Goal: Find contact information: Find contact information

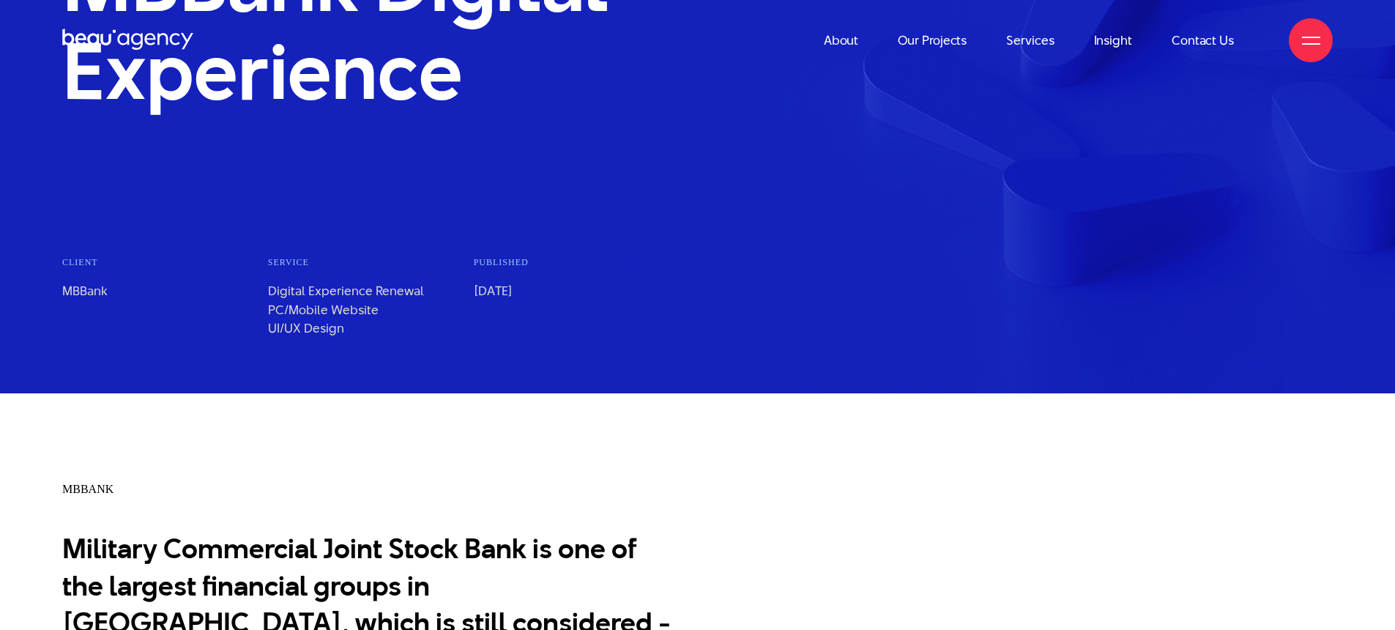
scroll to position [420, 0]
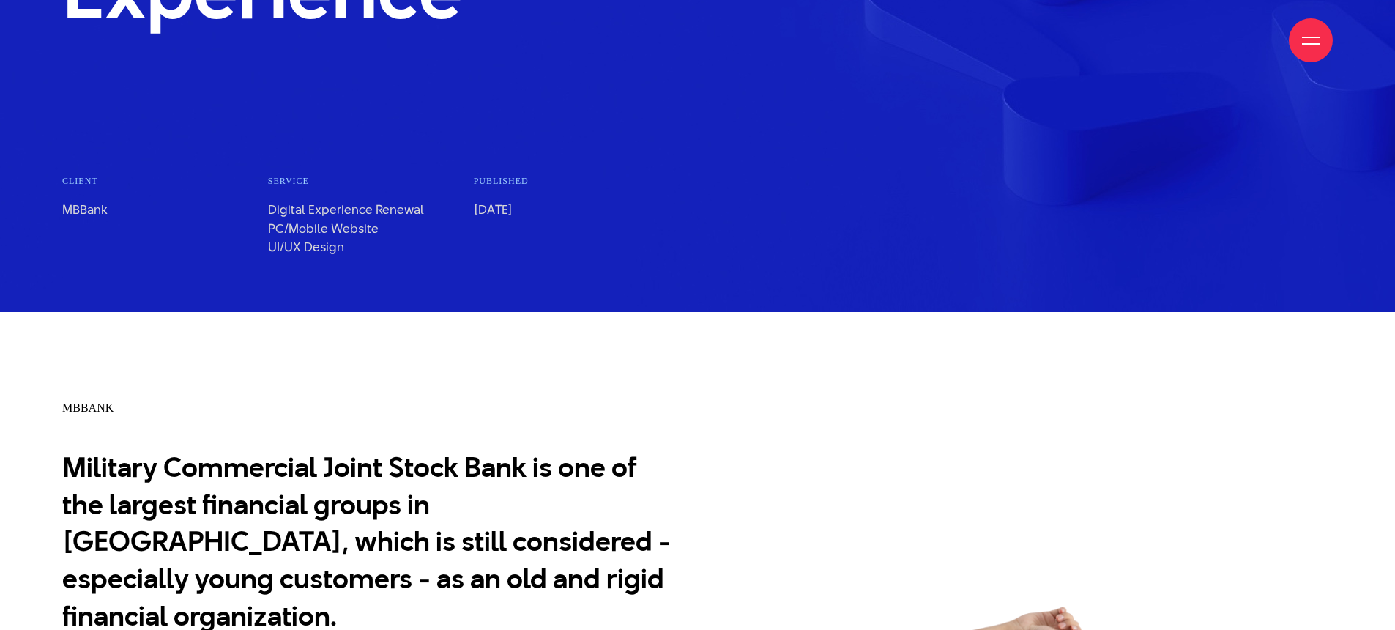
drag, startPoint x: 584, startPoint y: 207, endPoint x: 471, endPoint y: 207, distance: 113.5
click at [470, 206] on ul "Client MBBank Service Digital Experience Renewal PC/Mobile Website UI/UX Design…" at bounding box center [370, 215] width 617 height 83
click at [474, 210] on li "published [DATE]" at bounding box center [577, 215] width 206 height 83
drag, startPoint x: 474, startPoint y: 210, endPoint x: 611, endPoint y: 256, distance: 144.5
click at [611, 237] on li "published [DATE]" at bounding box center [577, 215] width 206 height 83
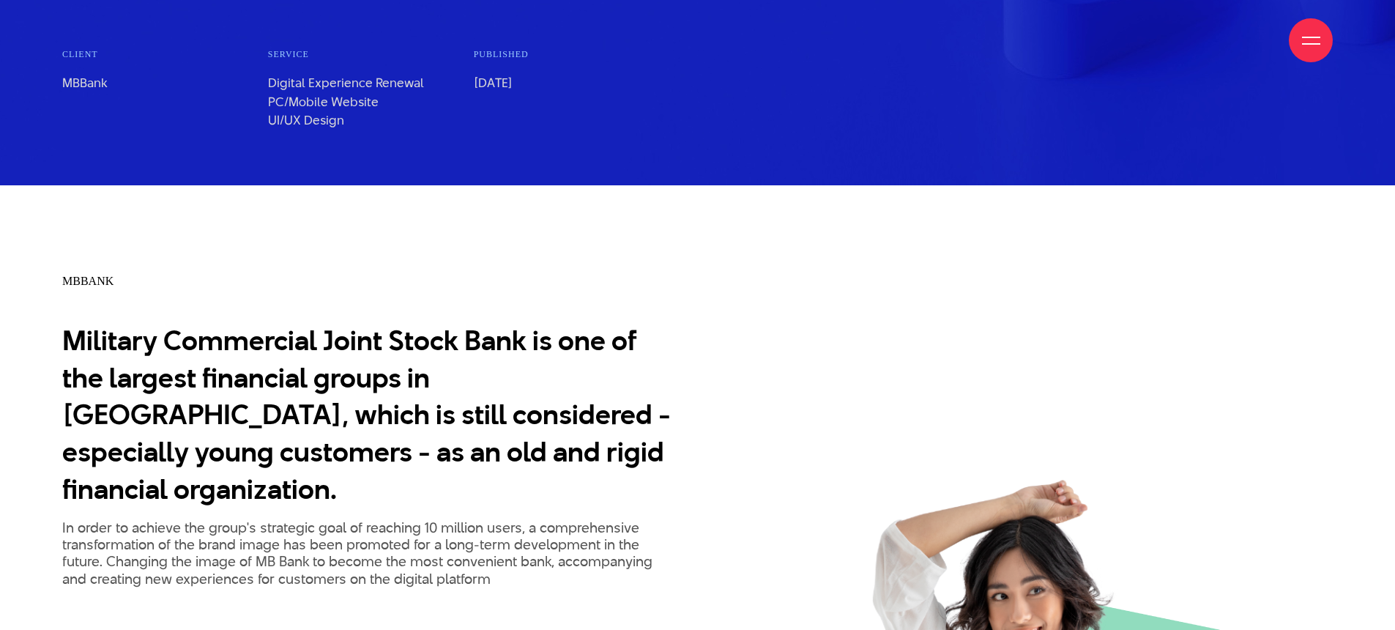
scroll to position [768, 0]
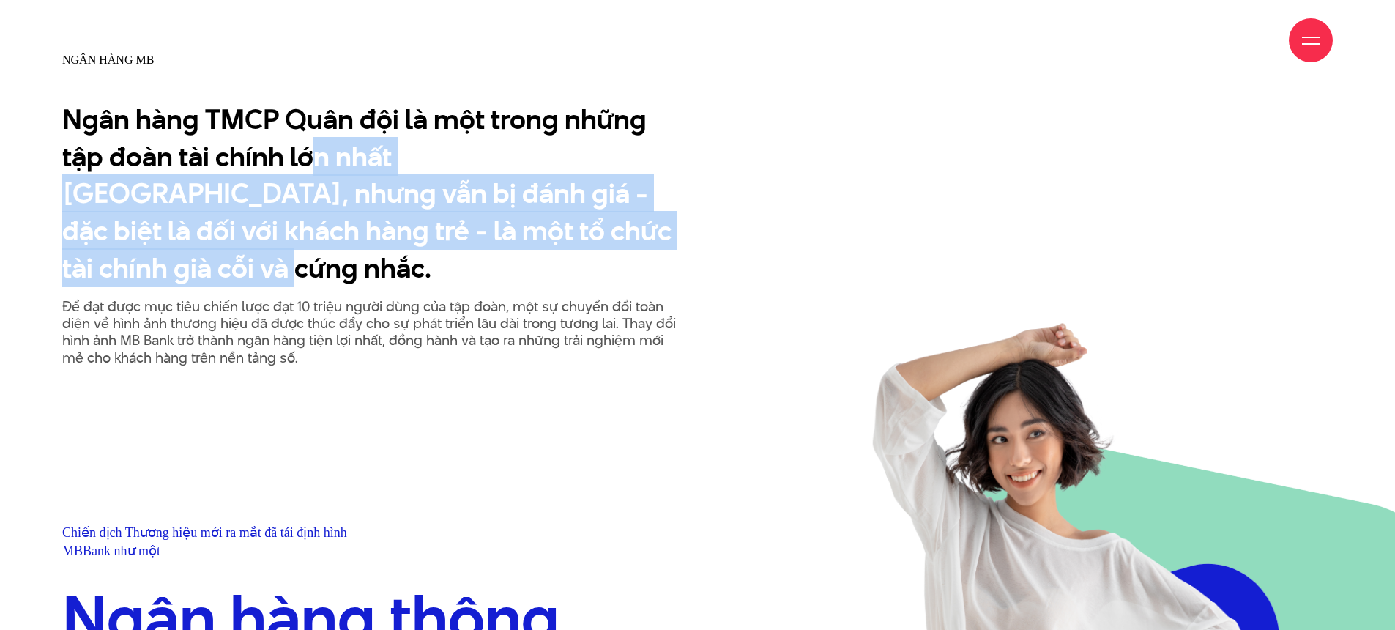
drag, startPoint x: 454, startPoint y: 166, endPoint x: 582, endPoint y: 241, distance: 148.4
click at [582, 241] on font "Ngân hàng TMCP Quân đội là một trong những tập đoàn tài chính lớn nhất [GEOGRAP…" at bounding box center [366, 194] width 609 height 188
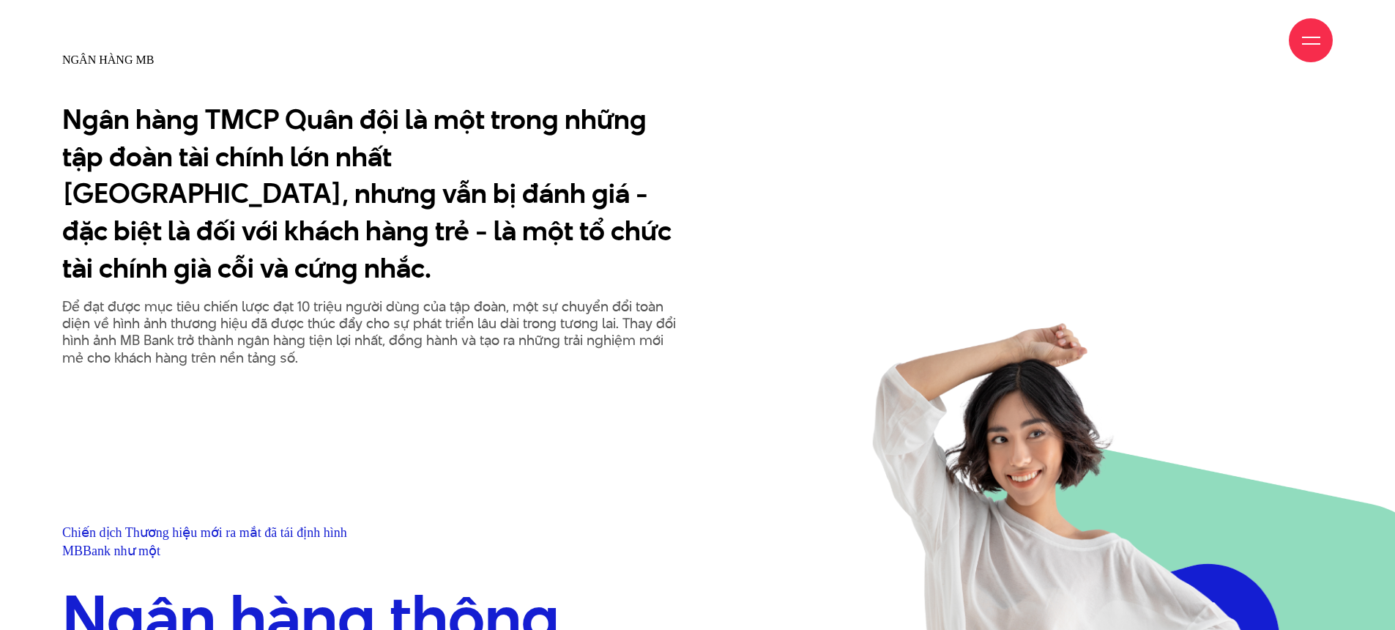
click at [541, 233] on font "Ngân hàng TMCP Quân đội là một trong những tập đoàn tài chính lớn nhất [GEOGRAP…" at bounding box center [366, 194] width 609 height 188
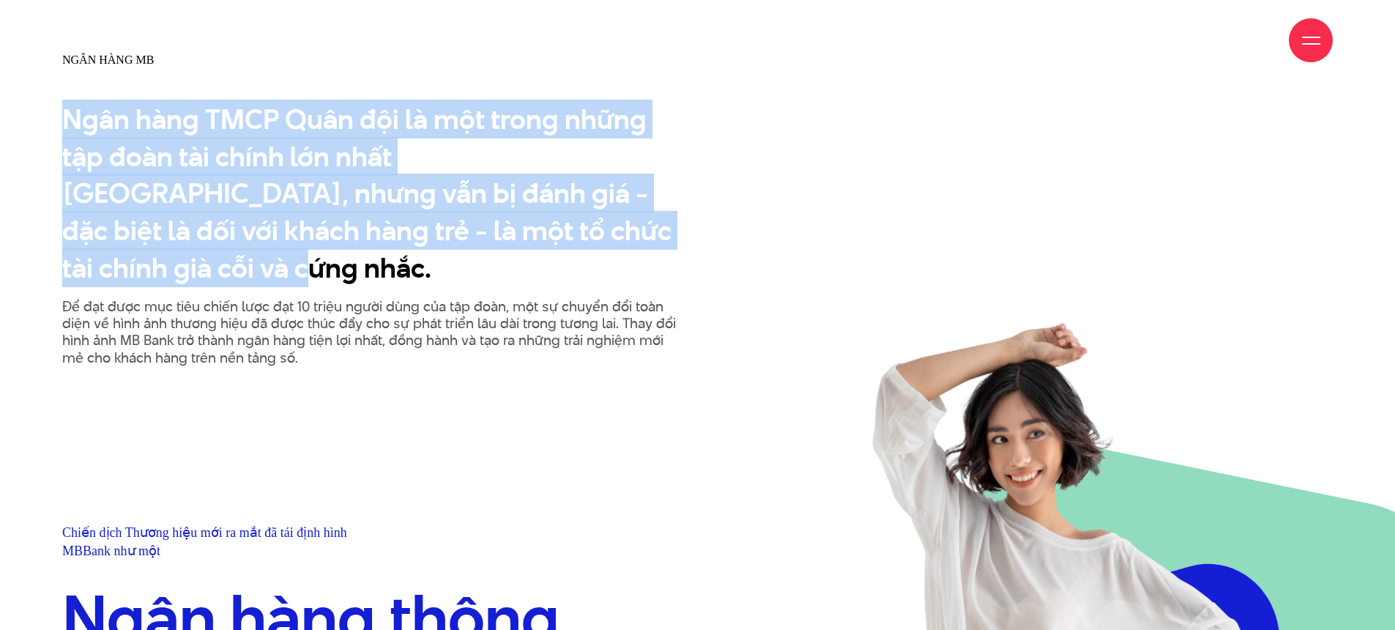
drag, startPoint x: 590, startPoint y: 229, endPoint x: 45, endPoint y: 124, distance: 555.8
click at [45, 124] on div "Ngân hàng MB Ngân hàng TMCP Quân đội là một trong những tập đoàn tài chính lớn …" at bounding box center [371, 209] width 654 height 314
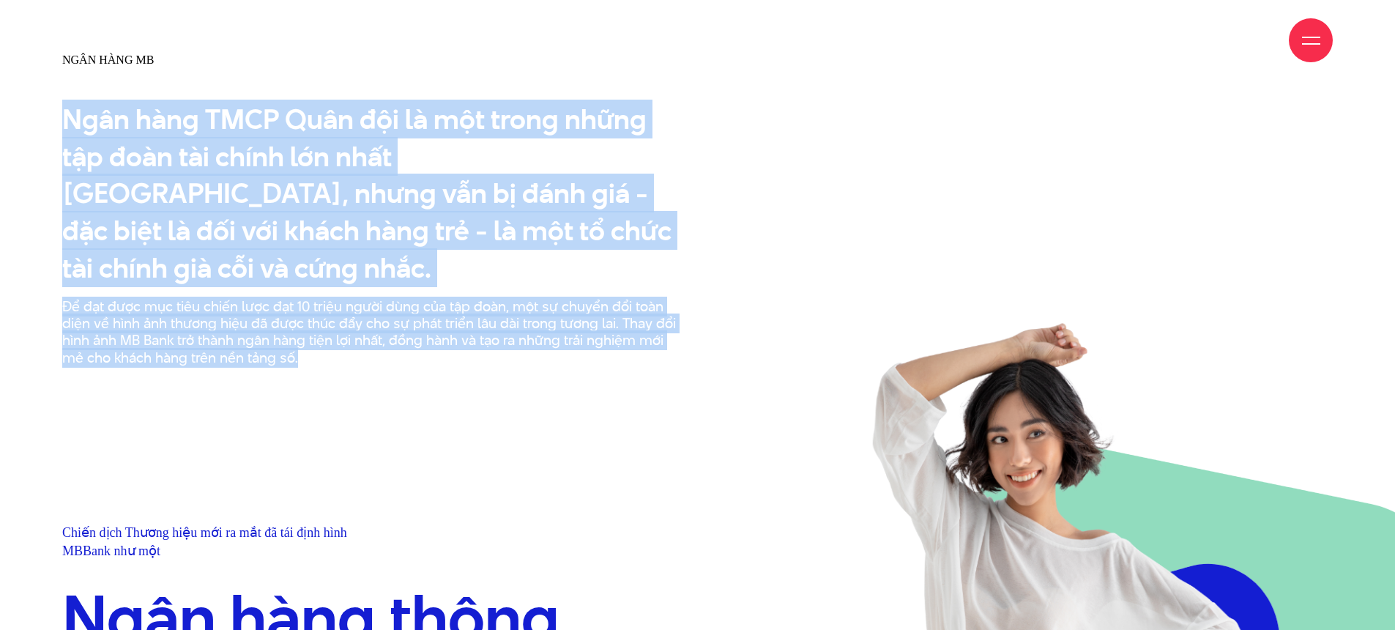
drag, startPoint x: 49, startPoint y: 119, endPoint x: 530, endPoint y: 336, distance: 527.8
click at [601, 355] on div "Ngân hàng MB Ngân hàng TMCP Quân đội là một trong những tập đoàn tài chính lớn …" at bounding box center [697, 414] width 1395 height 725
click at [363, 317] on div "Để đạt được mục tiêu chiến lược đạt 10 triệu người dùng của tập đoàn, một sự ch…" at bounding box center [370, 332] width 617 height 69
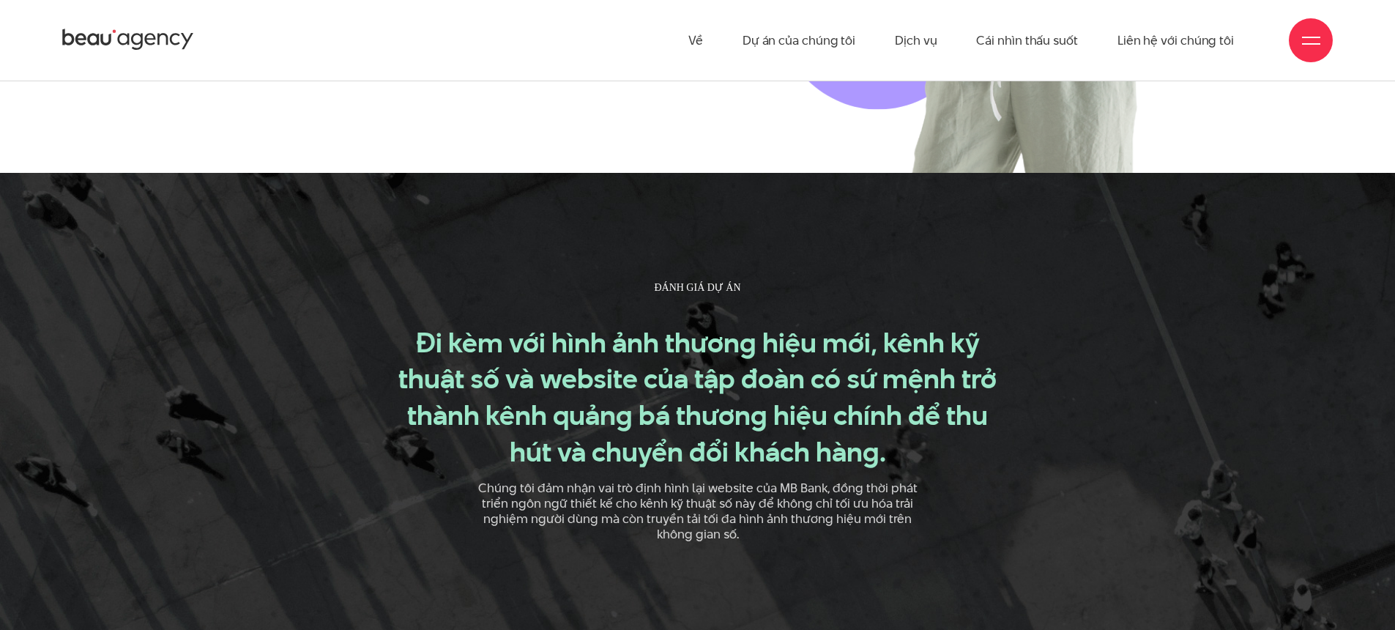
scroll to position [1540, 0]
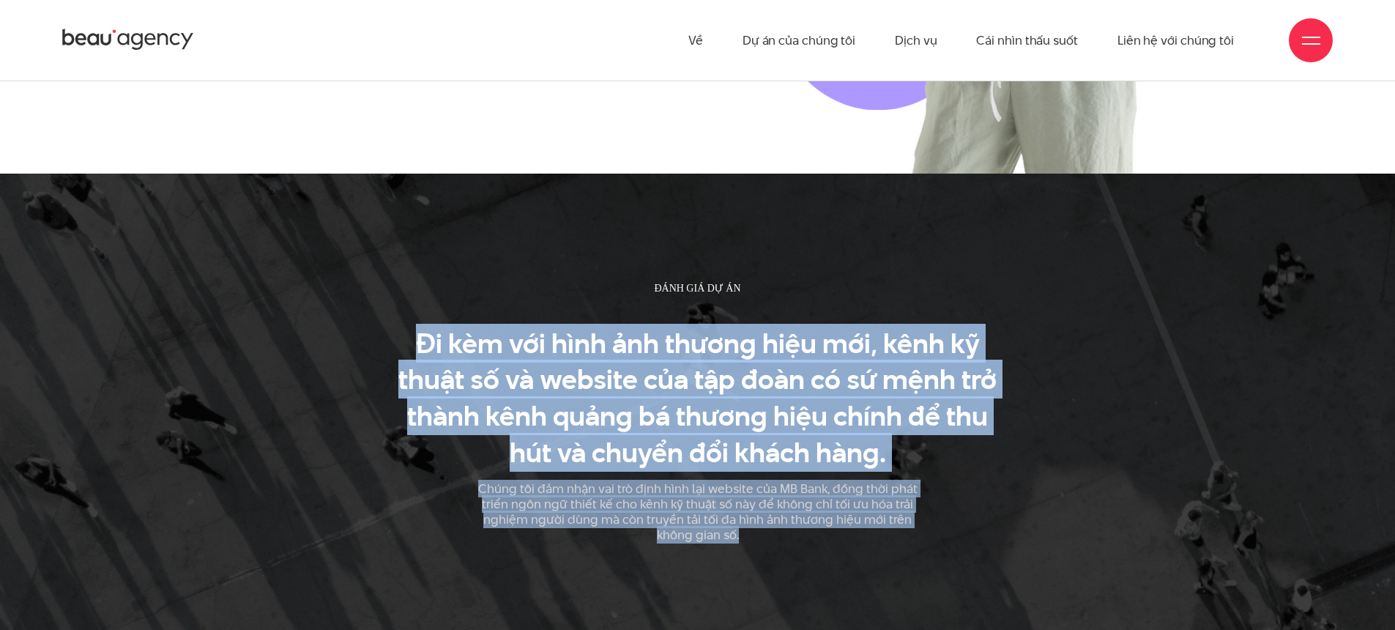
drag, startPoint x: 436, startPoint y: 297, endPoint x: 832, endPoint y: 511, distance: 450.3
click at [832, 511] on div "ĐÁNH GIÁ DỰ ÁN Đi kèm với hình ảnh thương hiệu mới, kênh kỹ thuật số và website…" at bounding box center [698, 417] width 654 height 274
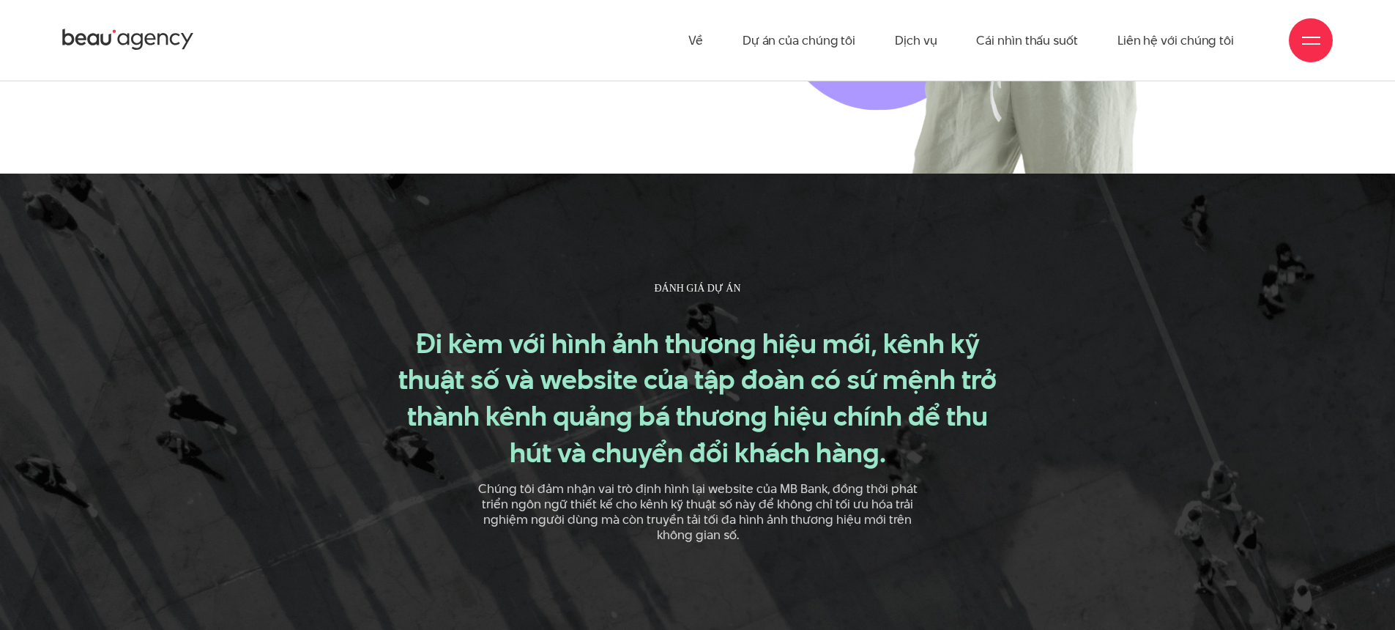
click at [791, 513] on div "ĐÁNH GIÁ DỰ ÁN Đi kèm với hình ảnh thương hiệu mới, kênh kỹ thuật số và website…" at bounding box center [698, 417] width 654 height 274
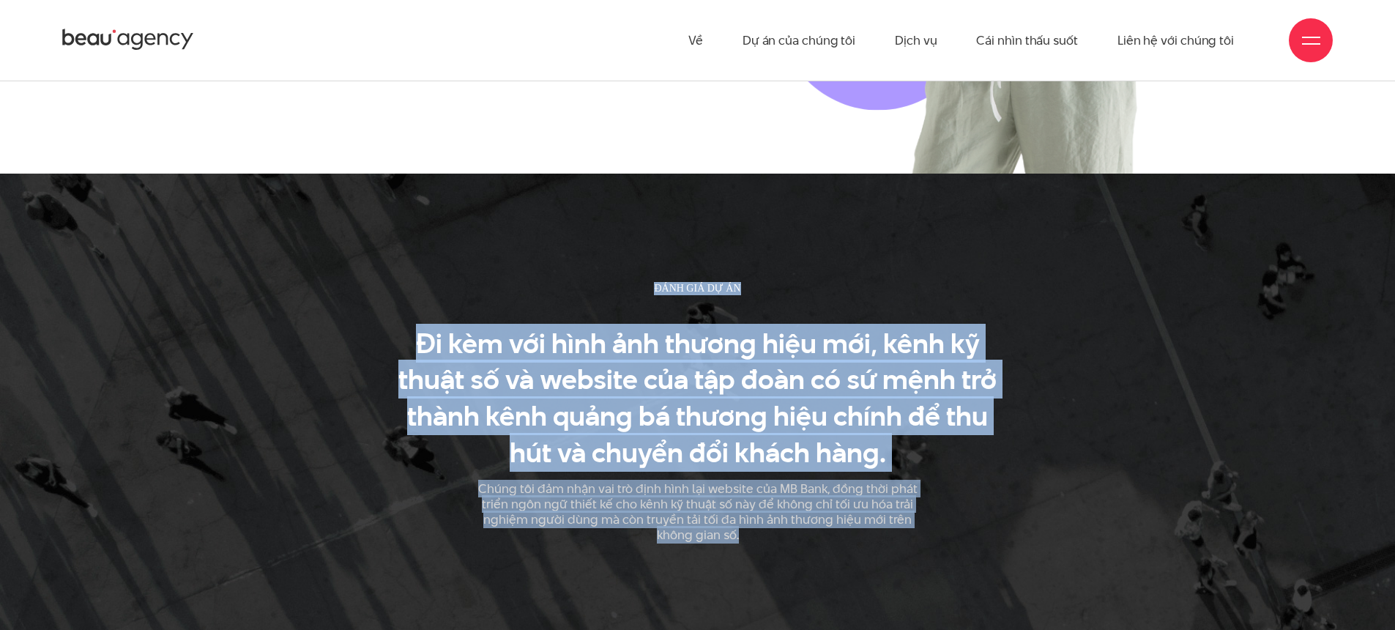
drag, startPoint x: 787, startPoint y: 513, endPoint x: 595, endPoint y: 241, distance: 332.7
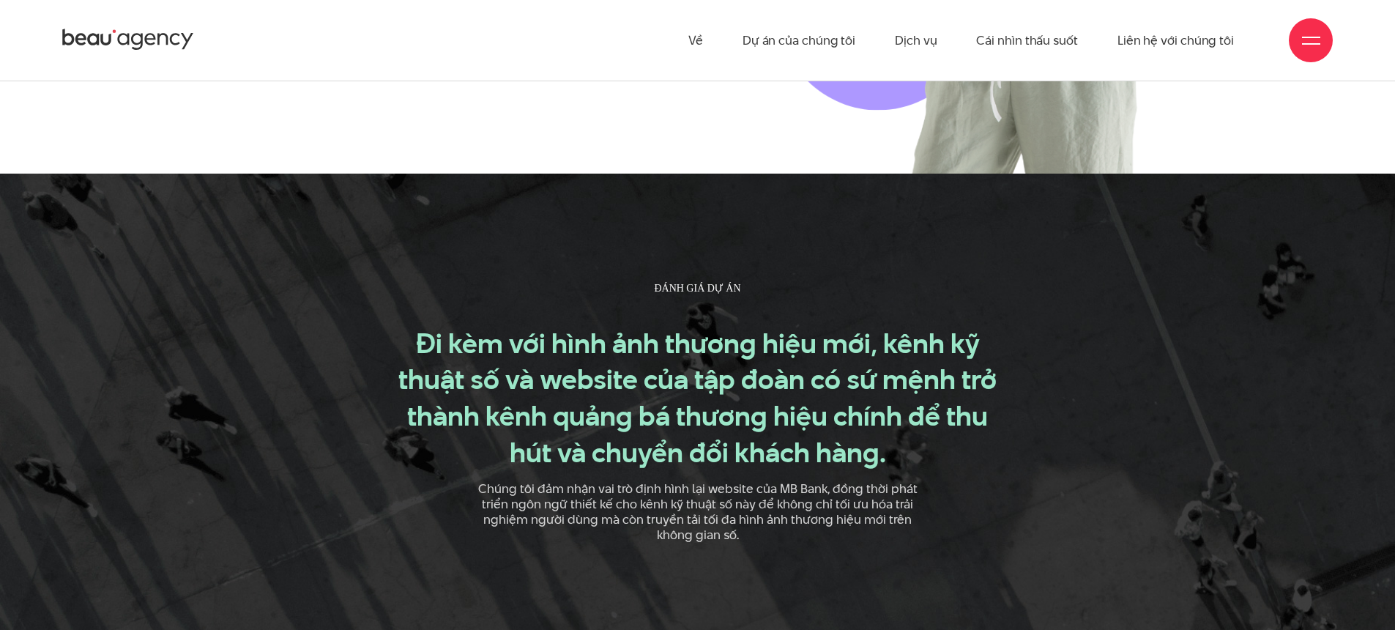
click at [618, 280] on div "ĐÁNH GIÁ DỰ ÁN Đi kèm với hình ảnh thương hiệu mới, kênh kỹ thuật số và website…" at bounding box center [697, 411] width 617 height 262
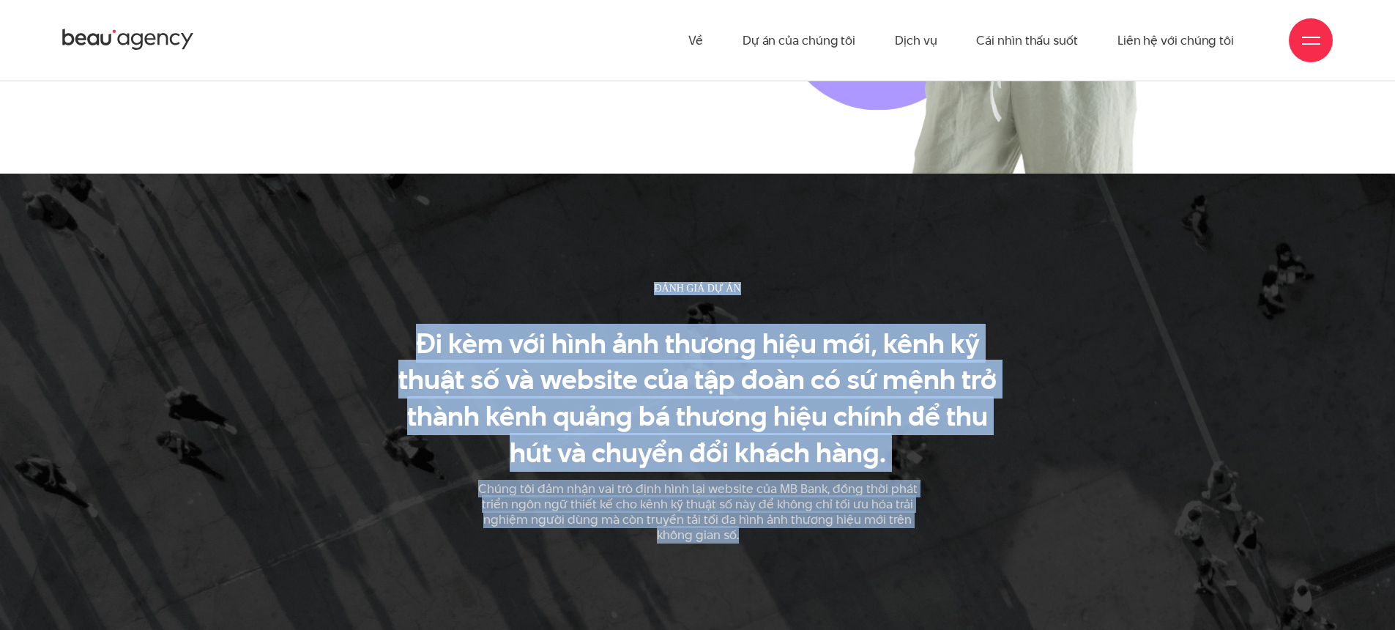
drag, startPoint x: 625, startPoint y: 242, endPoint x: 792, endPoint y: 522, distance: 325.2
click at [787, 513] on div "ĐÁNH GIÁ DỰ ÁN Đi kèm với hình ảnh thương hiệu mới, kênh kỹ thuật số và website…" at bounding box center [698, 417] width 654 height 274
drag, startPoint x: 785, startPoint y: 513, endPoint x: 645, endPoint y: 256, distance: 293.3
click at [645, 280] on div "ĐÁNH GIÁ DỰ ÁN Đi kèm với hình ảnh thương hiệu mới, kênh kỹ thuật số và website…" at bounding box center [698, 417] width 654 height 274
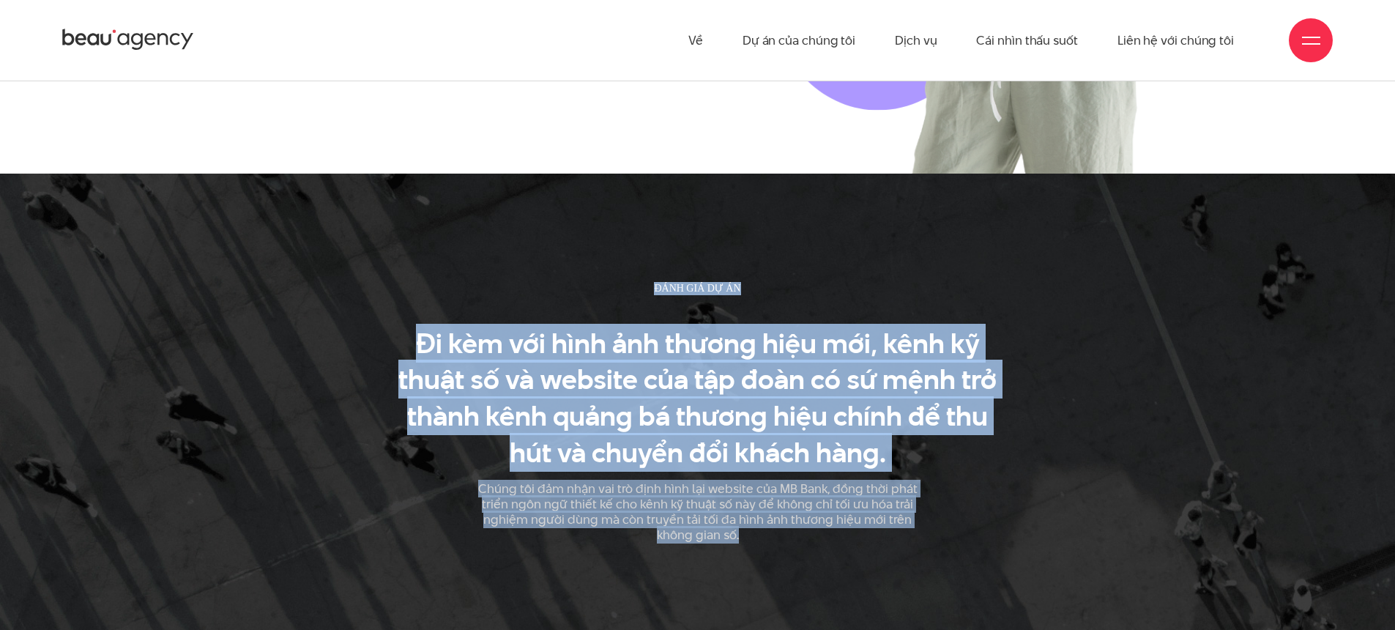
click at [865, 283] on div "ĐÁNH GIÁ DỰ ÁN Đi kèm với hình ảnh thương hiệu mới, kênh kỹ thuật số và website…" at bounding box center [697, 411] width 617 height 262
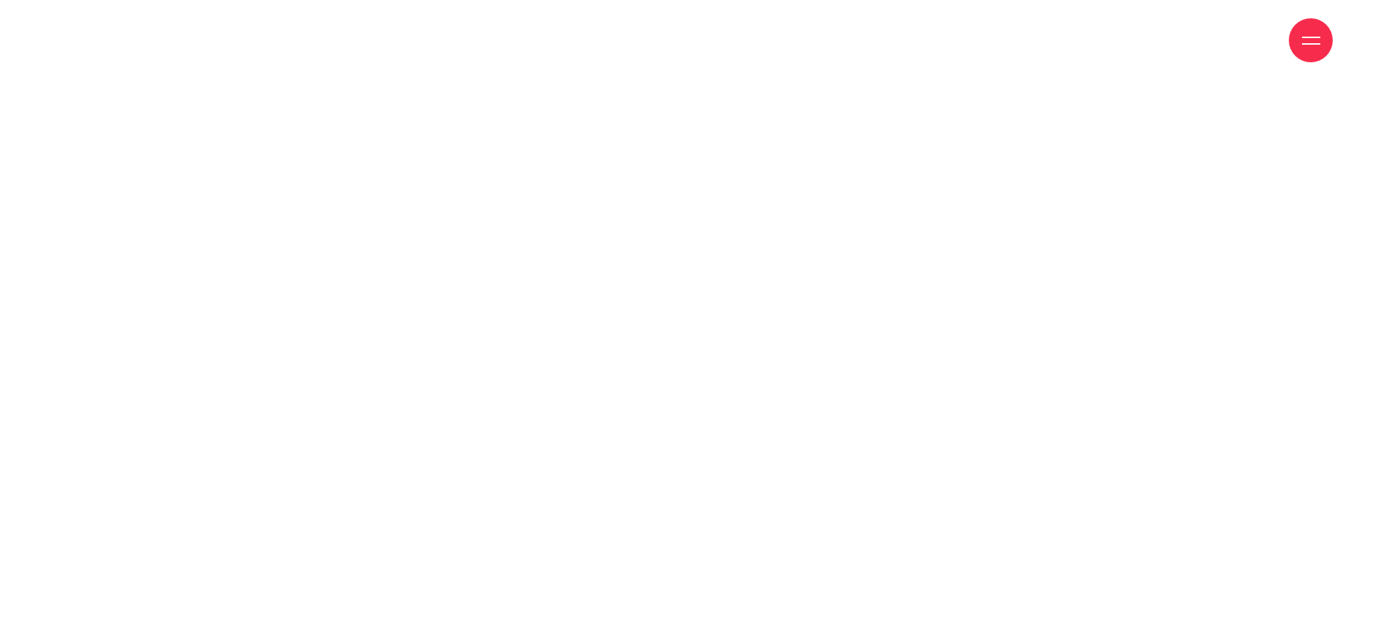
scroll to position [16813, 0]
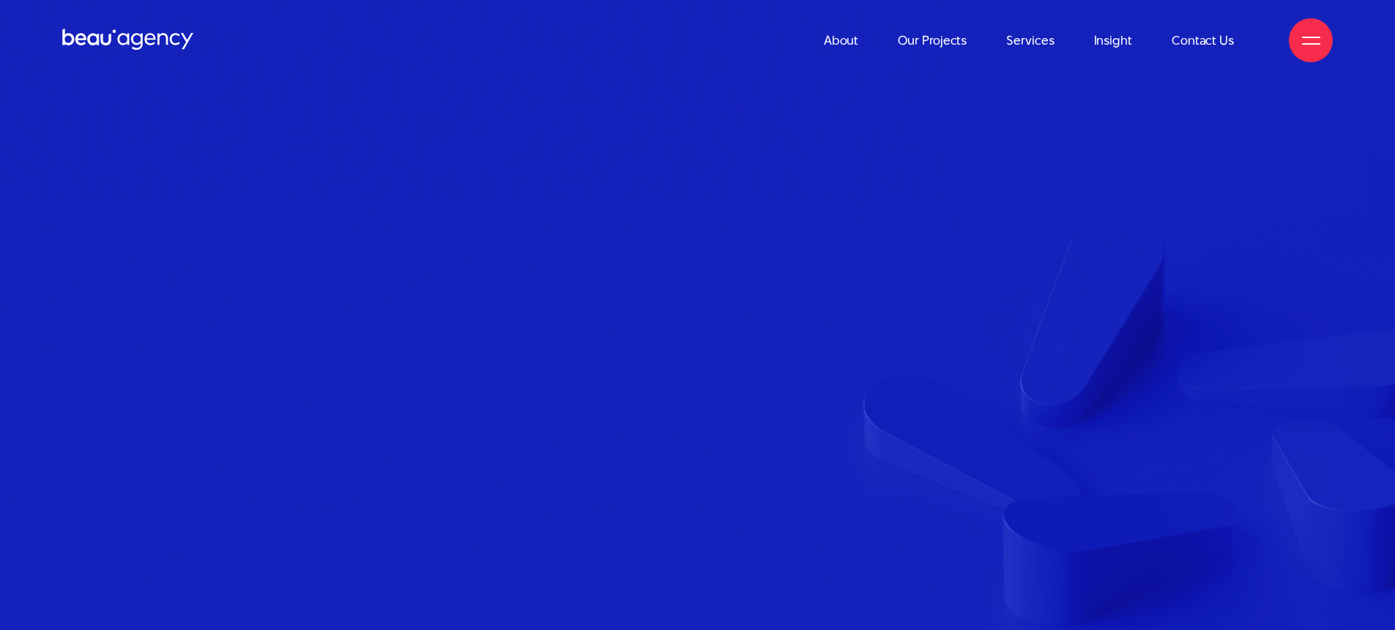
click at [872, 198] on section "MBBank Digital Experience Client MBBank Service PC/Mobile Website published" at bounding box center [697, 366] width 1395 height 732
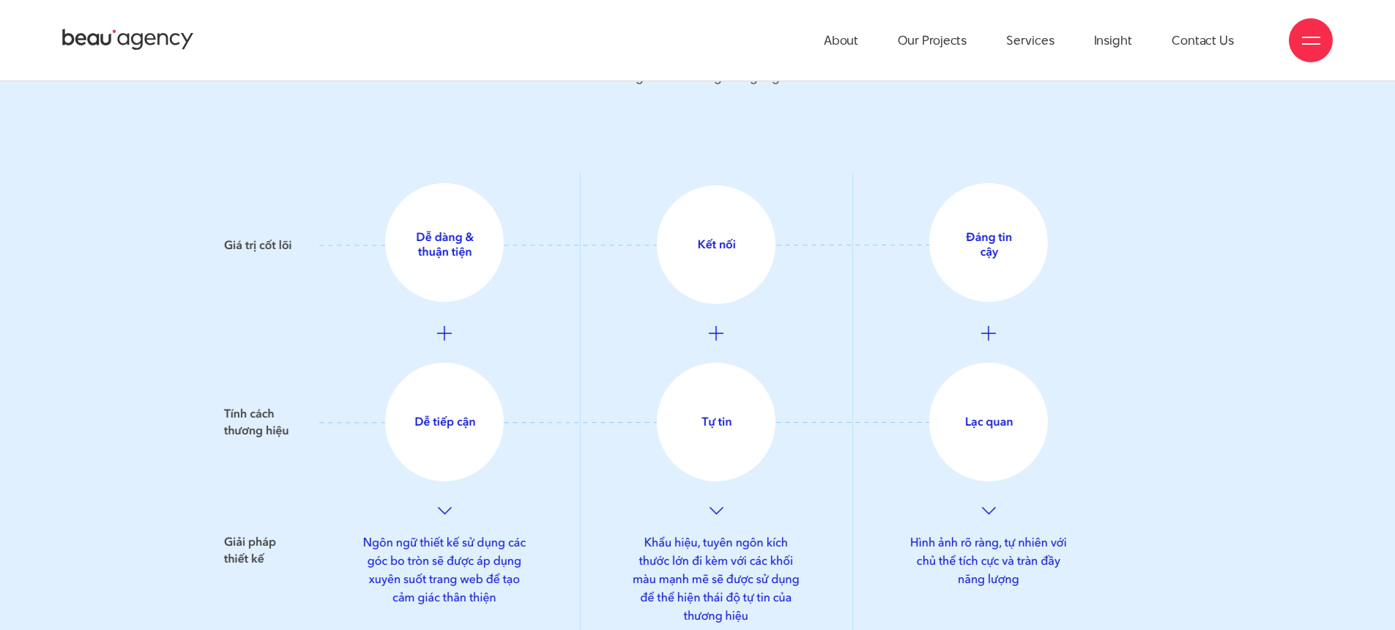
scroll to position [4582, 0]
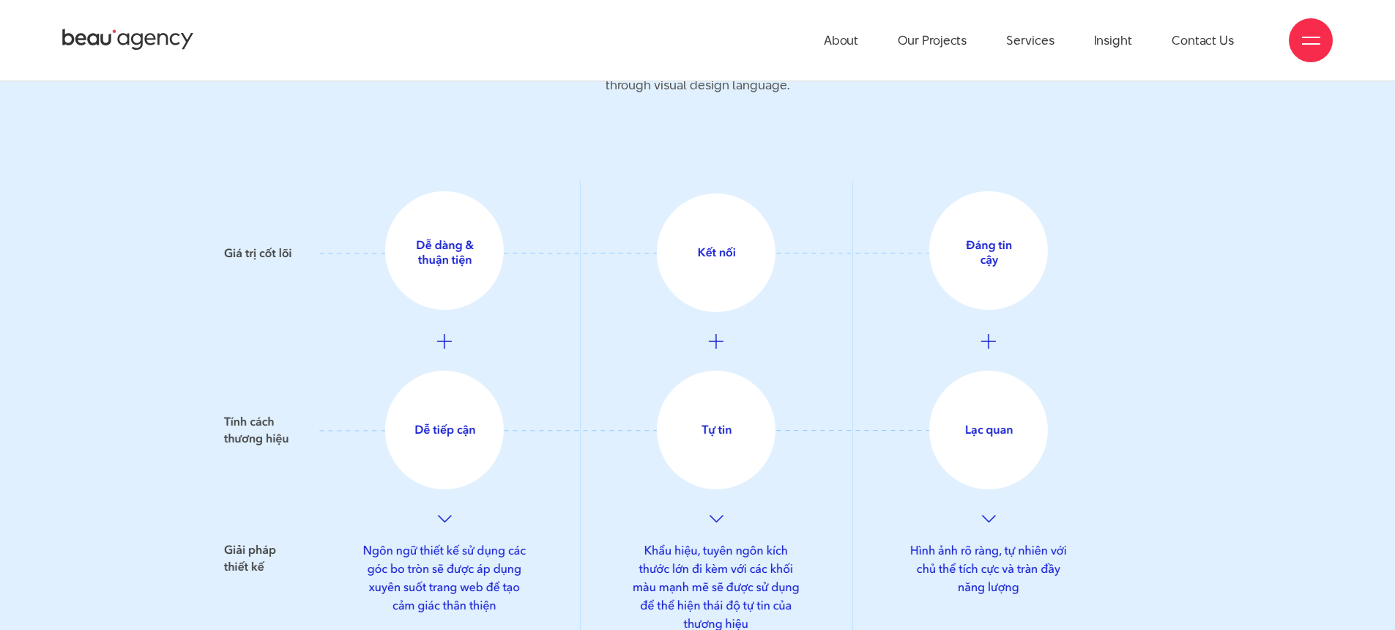
click at [985, 487] on img at bounding box center [649, 412] width 850 height 463
click at [985, 483] on img at bounding box center [649, 412] width 850 height 463
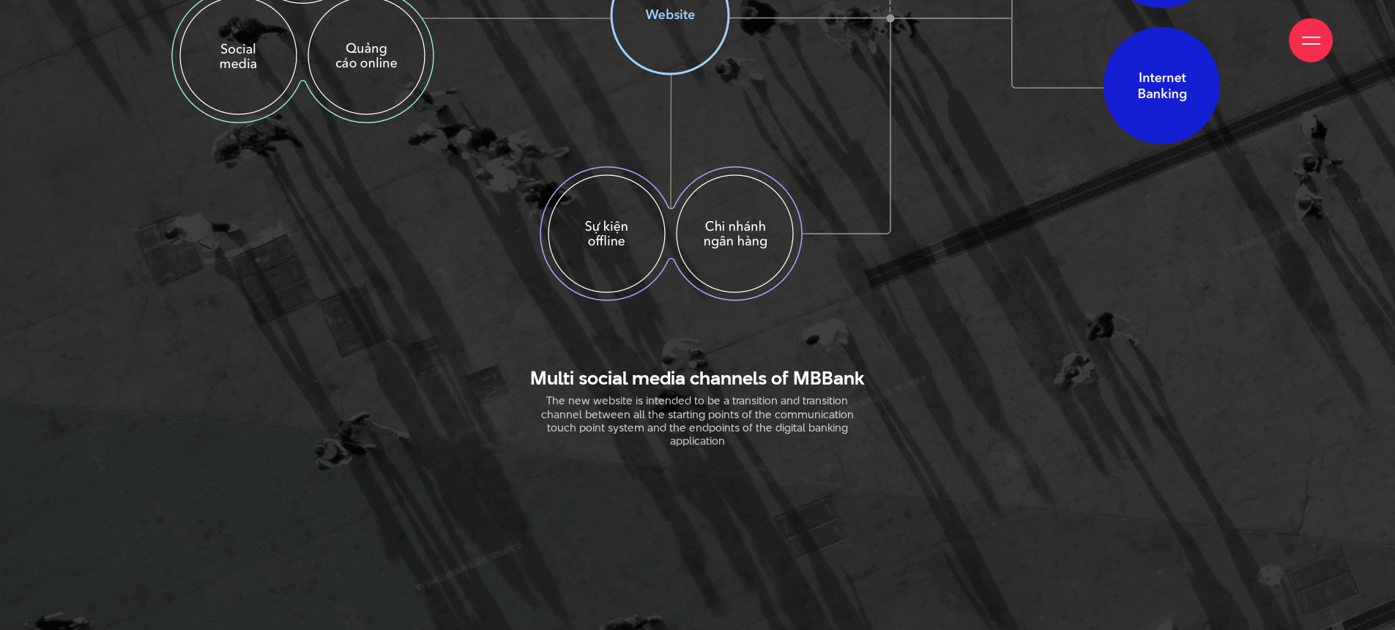
scroll to position [2335, 0]
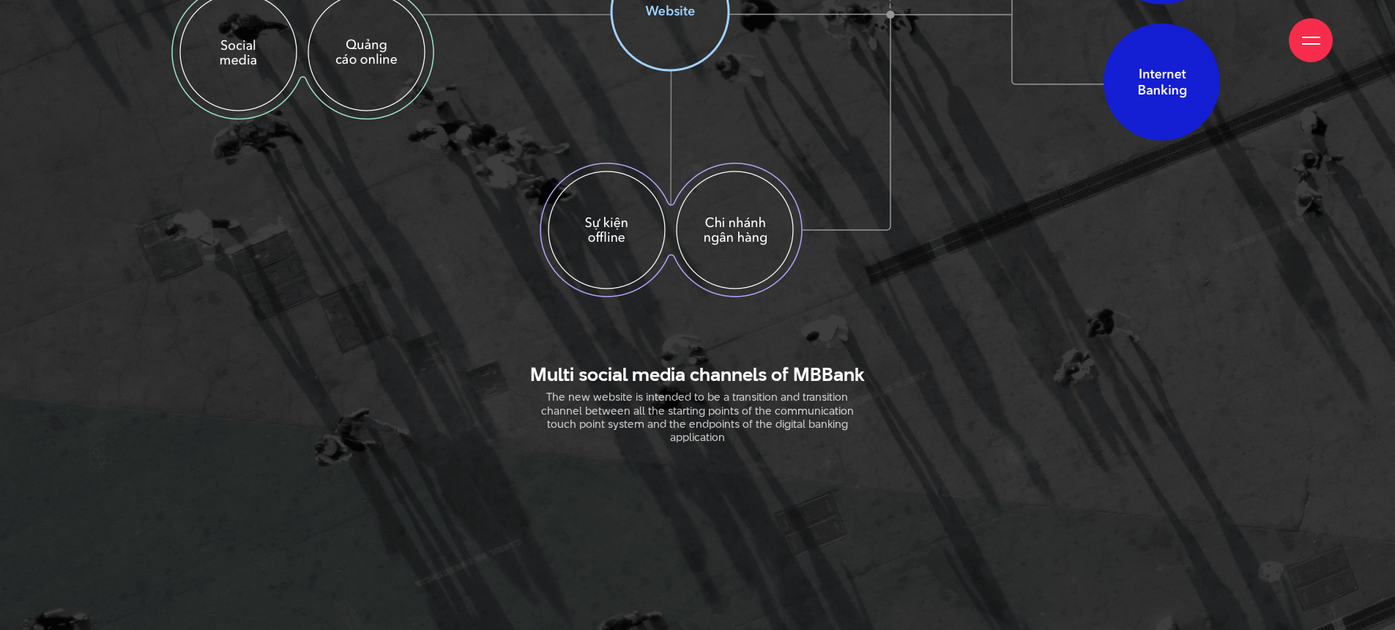
click at [1320, 45] on div at bounding box center [1311, 40] width 44 height 44
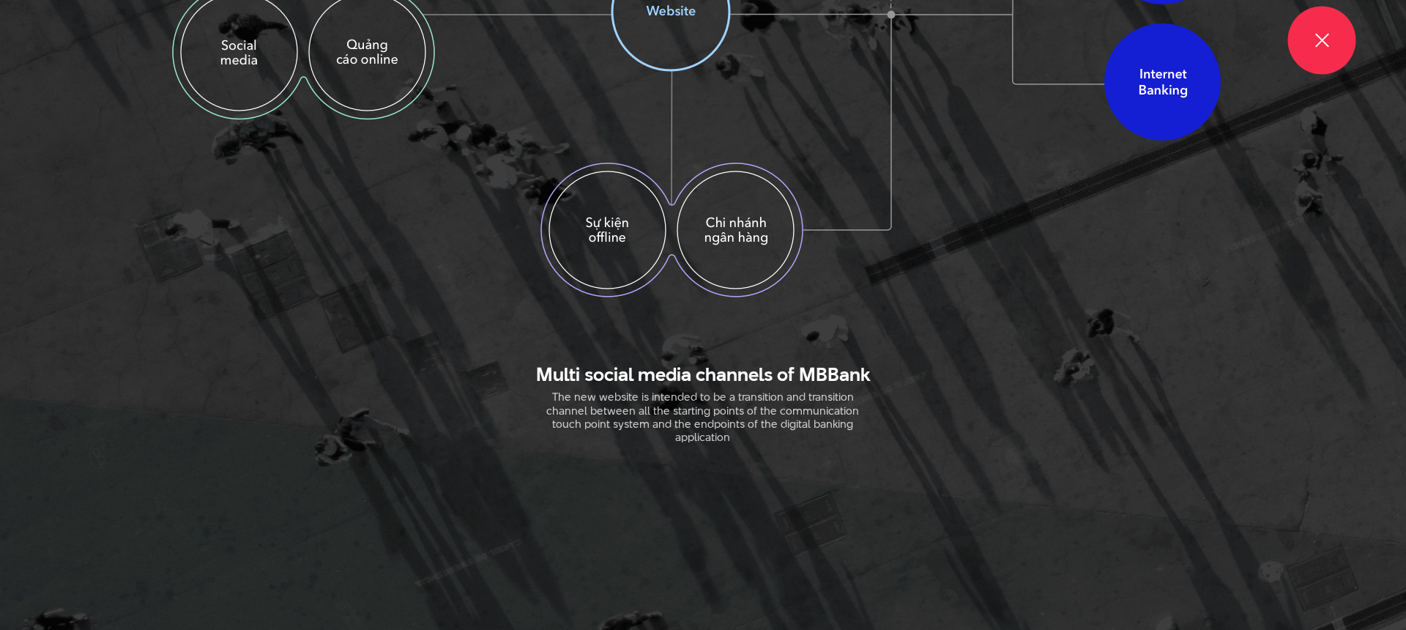
click at [1320, 45] on div at bounding box center [1322, 40] width 18 height 18
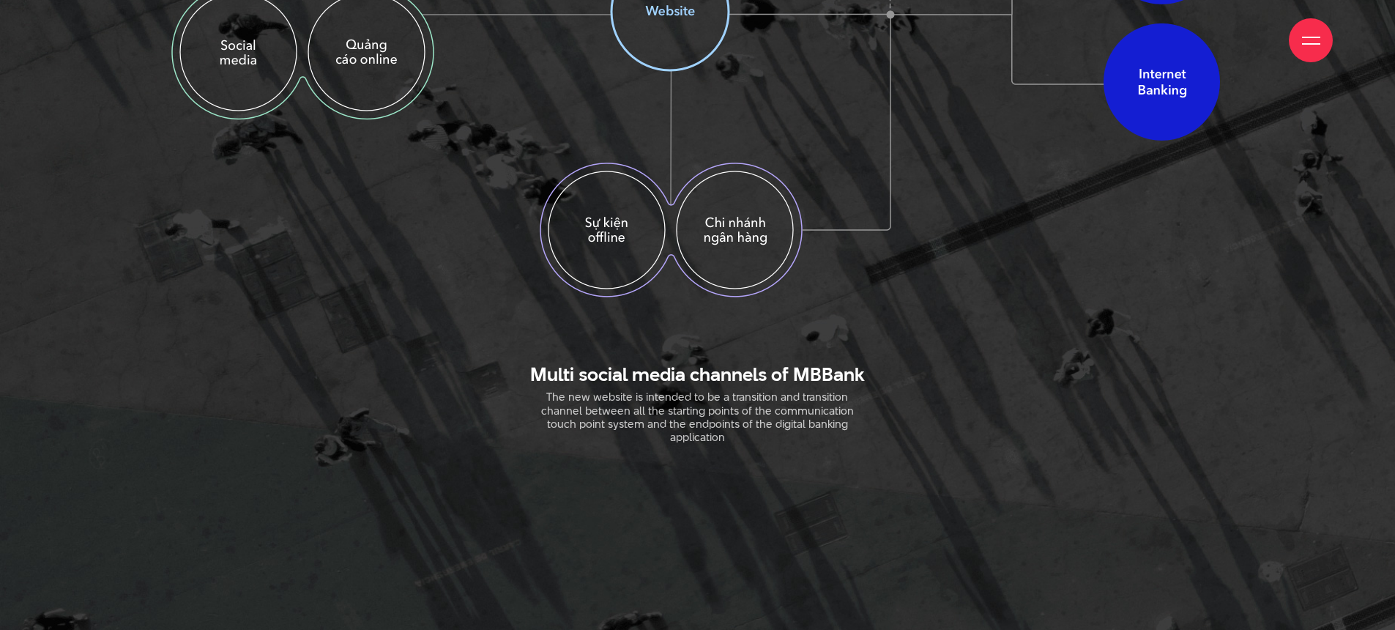
click at [1318, 40] on div at bounding box center [1311, 40] width 18 height 18
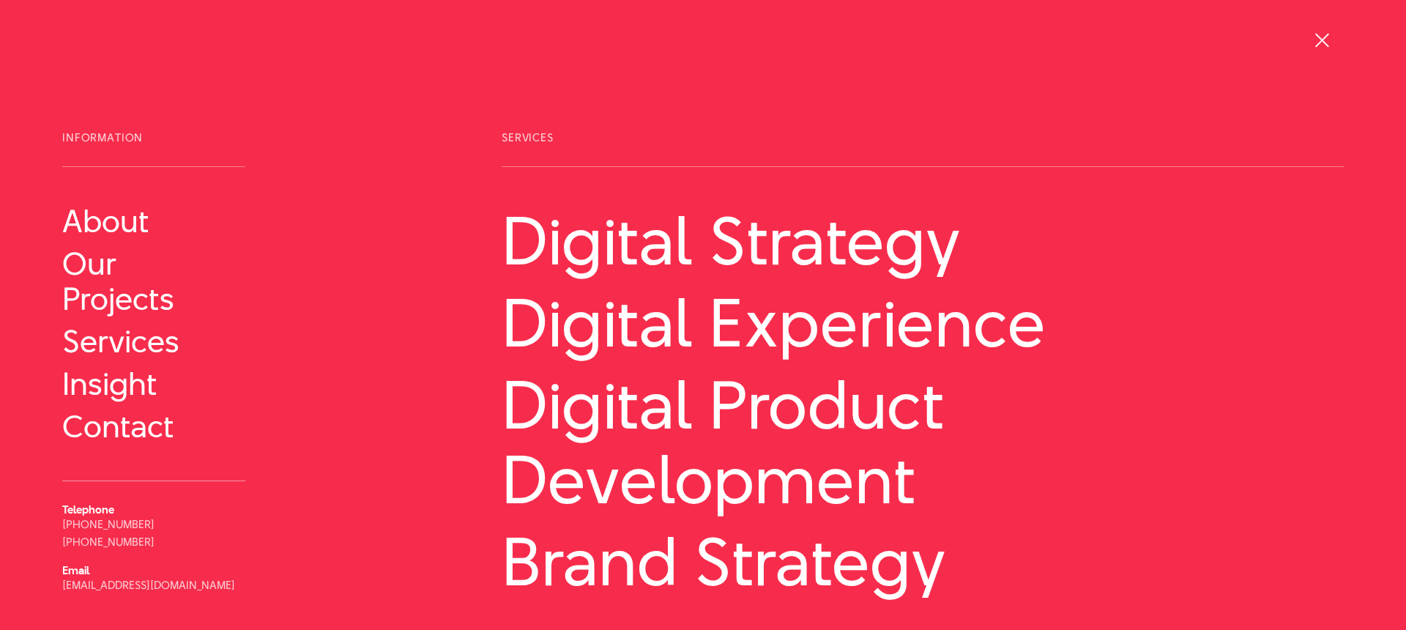
click at [1319, 40] on div at bounding box center [1322, 40] width 18 height 18
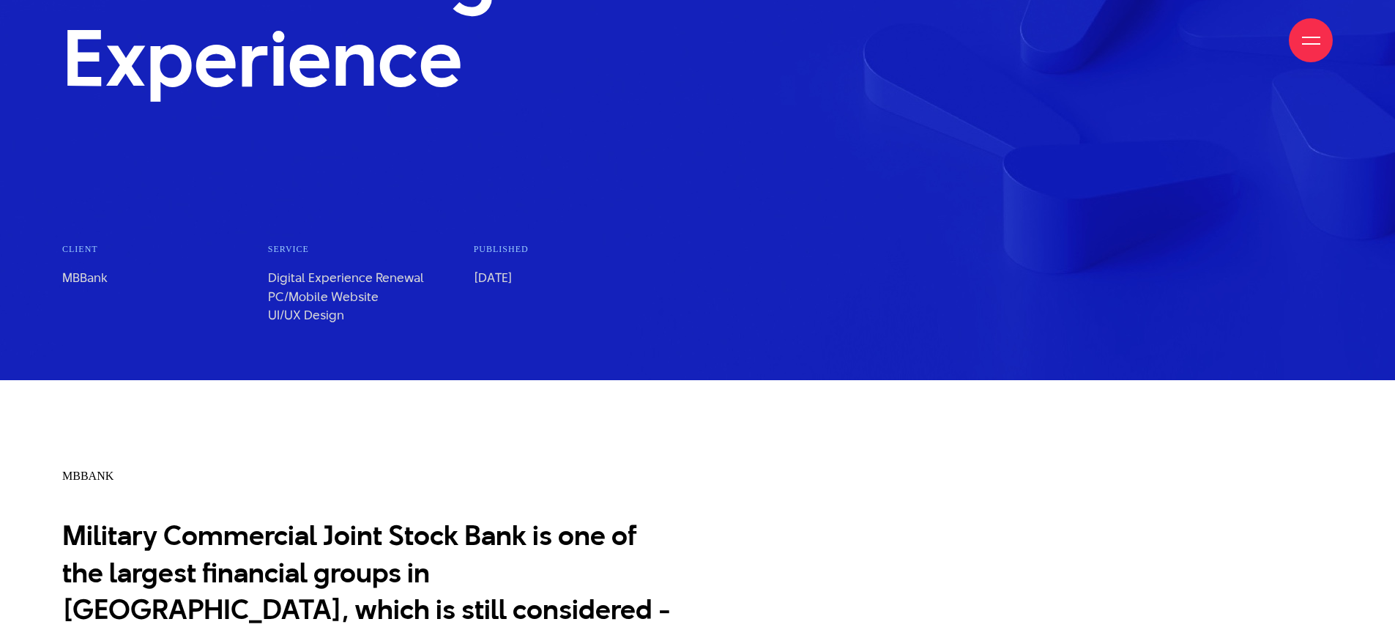
scroll to position [0, 0]
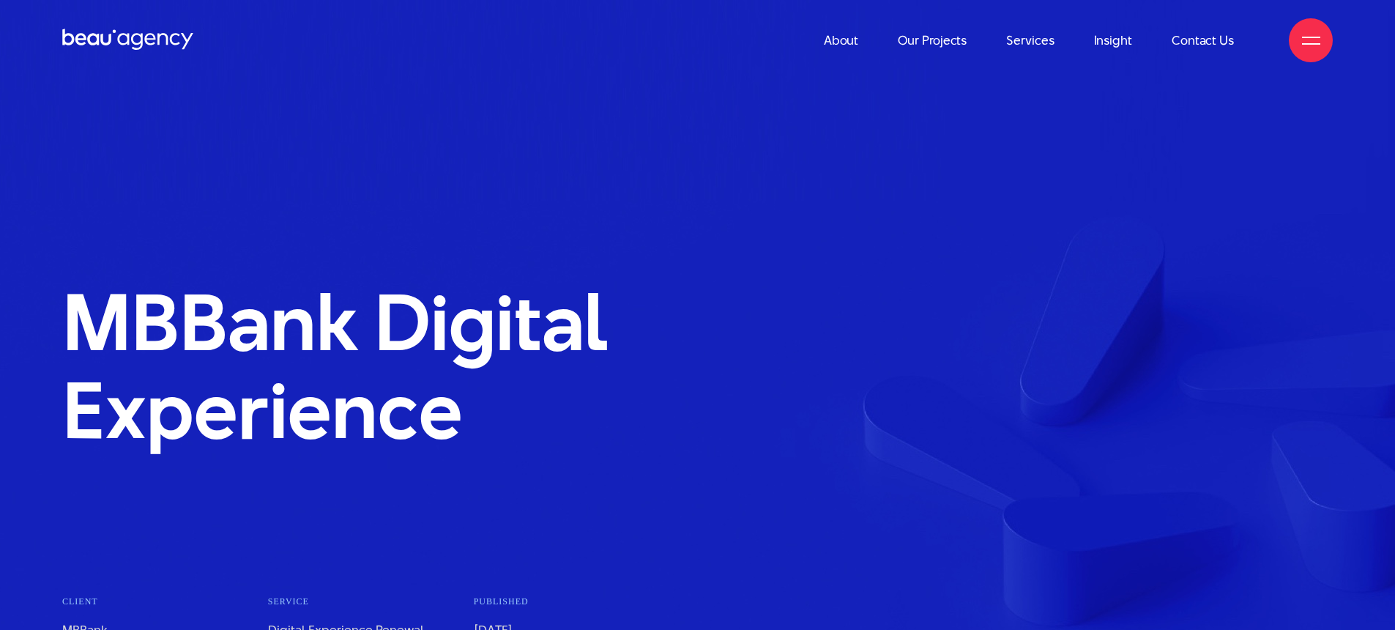
click at [1214, 42] on link "Contact Us" at bounding box center [1203, 40] width 62 height 81
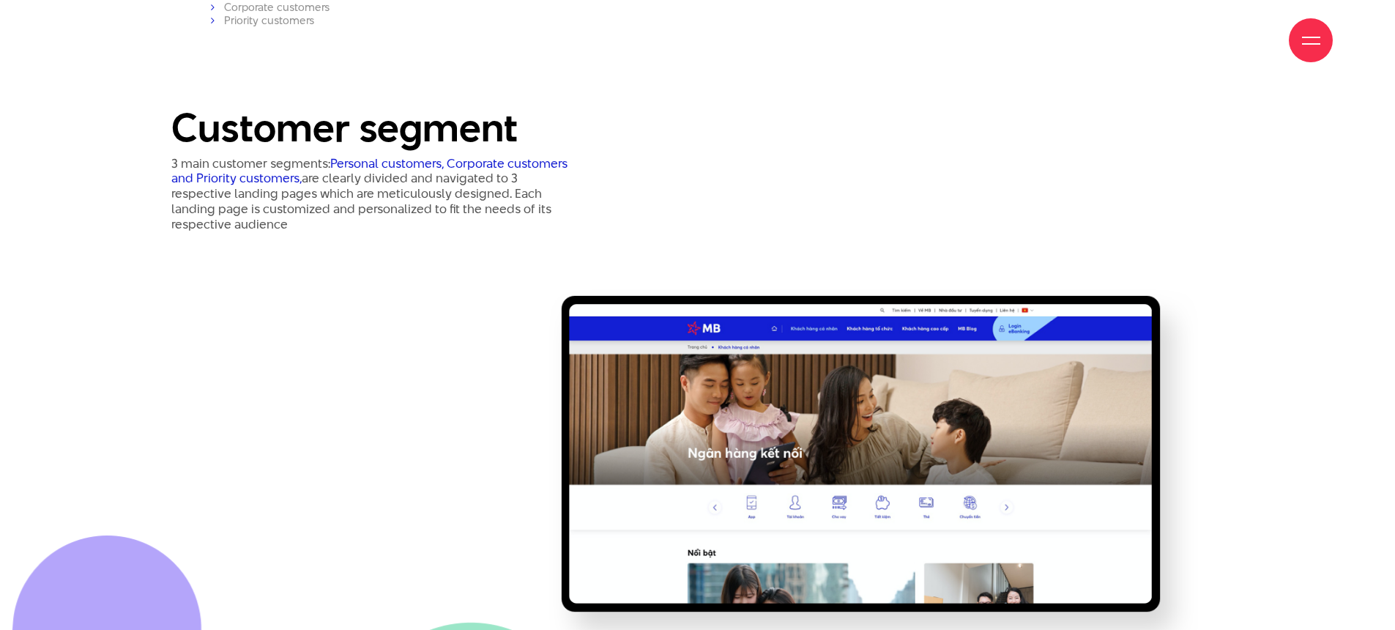
scroll to position [9293, 0]
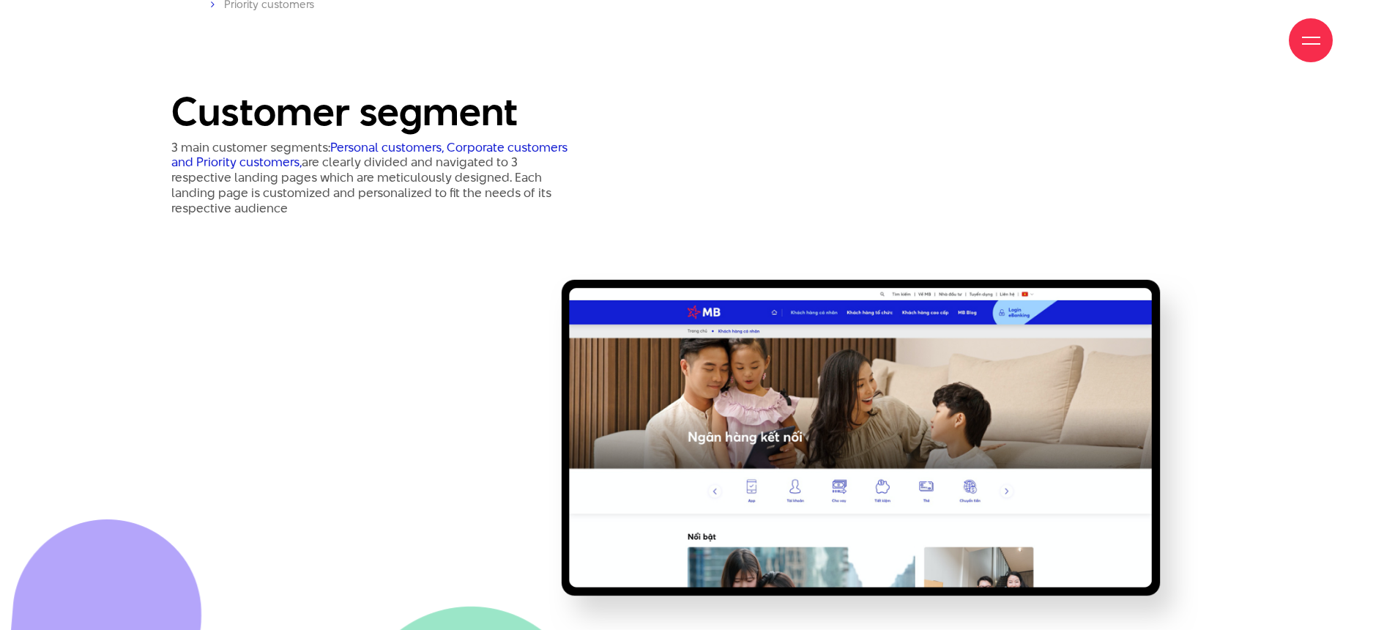
click at [519, 459] on img at bounding box center [861, 437] width 726 height 443
